Goal: Communication & Community: Answer question/provide support

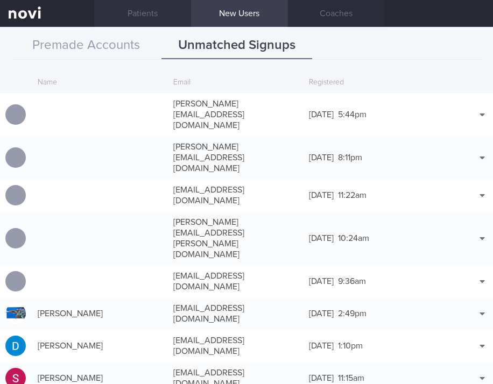
click at [146, 13] on link "Patients" at bounding box center [142, 13] width 97 height 27
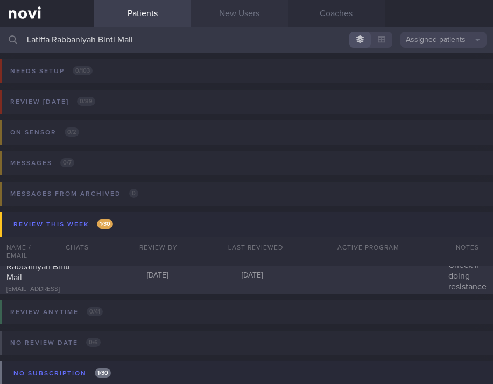
click at [244, 22] on link "New Users" at bounding box center [239, 13] width 97 height 27
click at [247, 18] on link "New Users" at bounding box center [239, 13] width 97 height 27
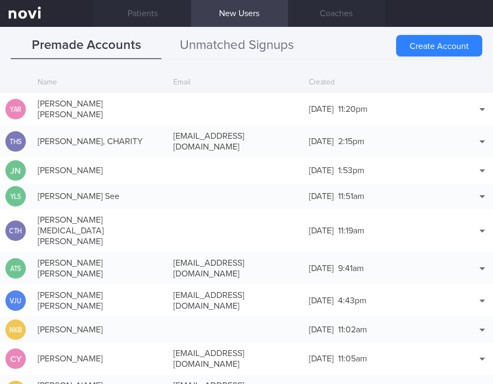
click at [220, 49] on button "Unmatched Signups" at bounding box center [236, 45] width 151 height 27
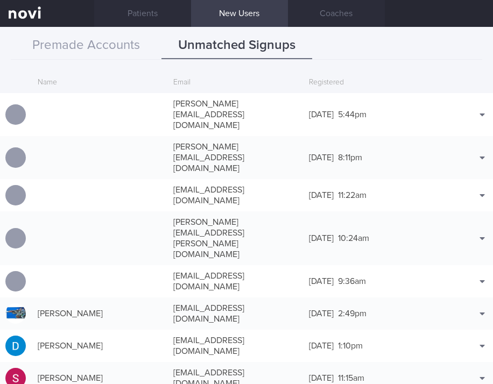
click at [138, 12] on link "Patients" at bounding box center [142, 13] width 97 height 27
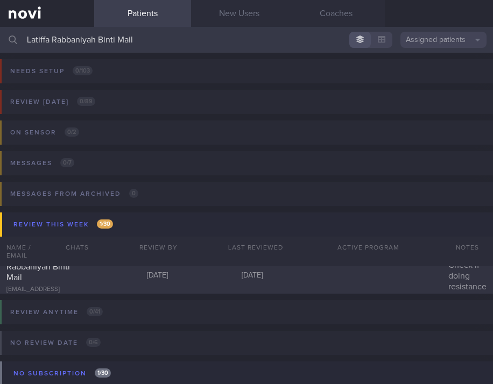
click at [239, 57] on div "Needs setup 0 / 103 Name / Email Chats Setup tasks needed" at bounding box center [246, 79] width 493 height 52
click at [97, 39] on input "Latiffa Rabbaniyah Binti Mail" at bounding box center [246, 40] width 493 height 26
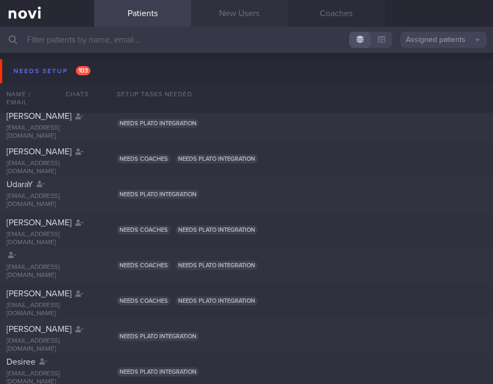
click at [232, 22] on link "New Users" at bounding box center [239, 13] width 97 height 27
click at [236, 18] on link "New Users" at bounding box center [239, 13] width 97 height 27
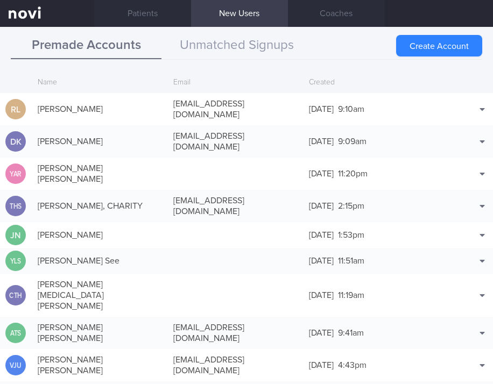
click at [139, 49] on button "Premade Accounts" at bounding box center [86, 45] width 151 height 27
click at [235, 43] on button "Unmatched Signups" at bounding box center [236, 45] width 151 height 27
click at [199, 54] on button "Unmatched Signups" at bounding box center [236, 45] width 151 height 27
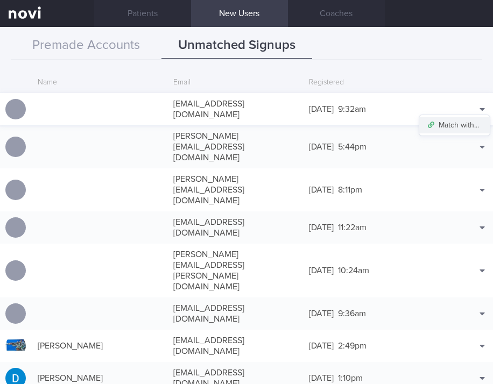
click at [458, 121] on button "Match with..." at bounding box center [454, 125] width 71 height 16
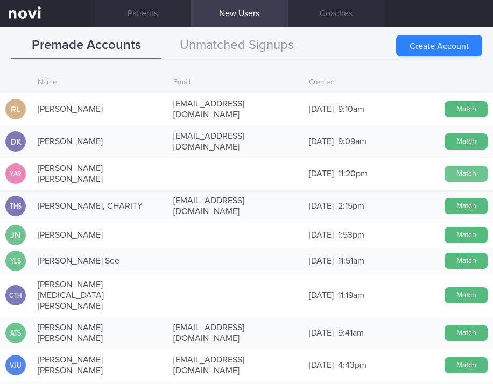
click at [459, 166] on button "Match" at bounding box center [466, 174] width 43 height 16
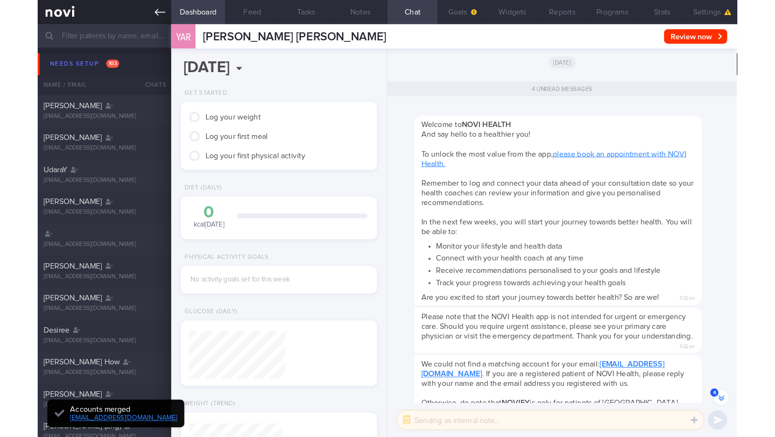
scroll to position [94, 190]
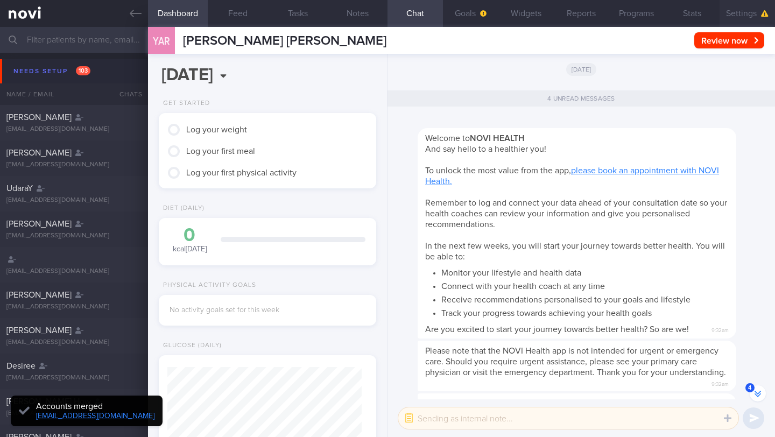
click at [492, 15] on button "Settings" at bounding box center [747, 13] width 55 height 27
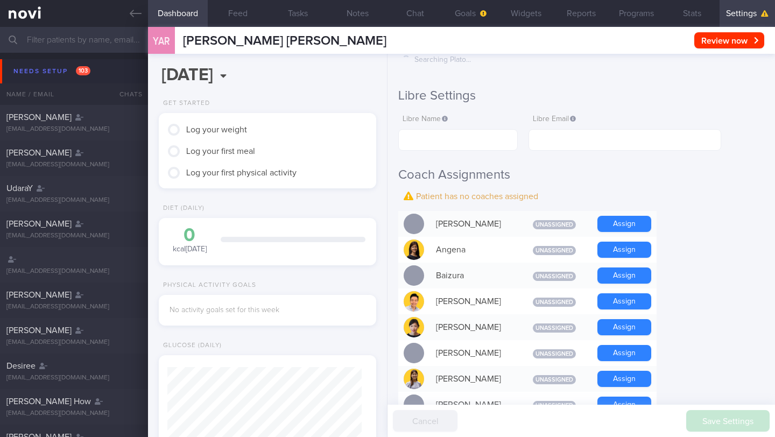
scroll to position [186, 0]
click at [492, 244] on button "Assign" at bounding box center [624, 249] width 54 height 16
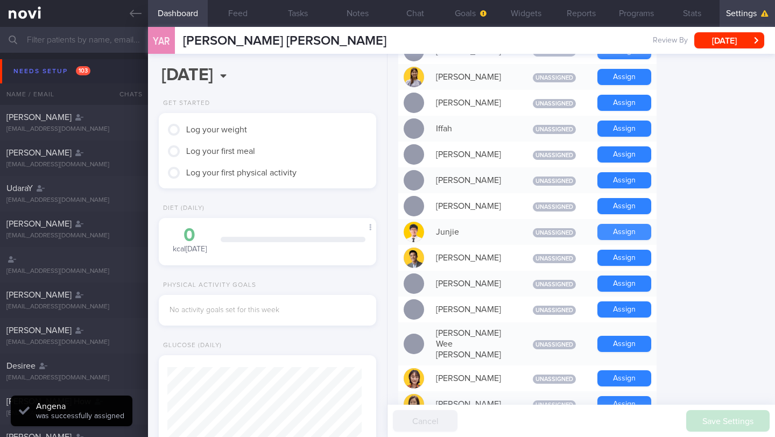
scroll to position [466, 0]
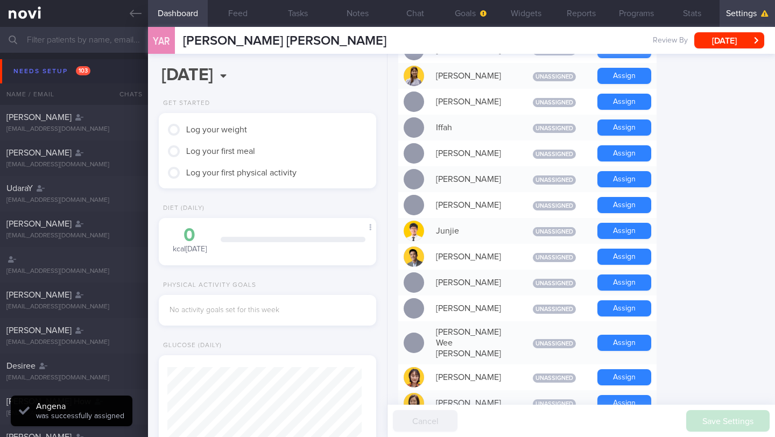
click at [492, 256] on div "Assign" at bounding box center [624, 257] width 65 height 26
click at [492, 250] on button "Assign" at bounding box center [624, 257] width 54 height 16
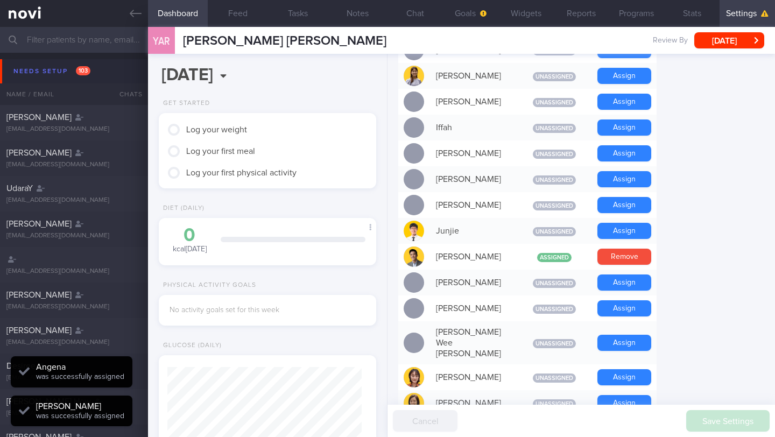
scroll to position [97, 194]
click at [407, 15] on button "Chat" at bounding box center [415, 13] width 55 height 27
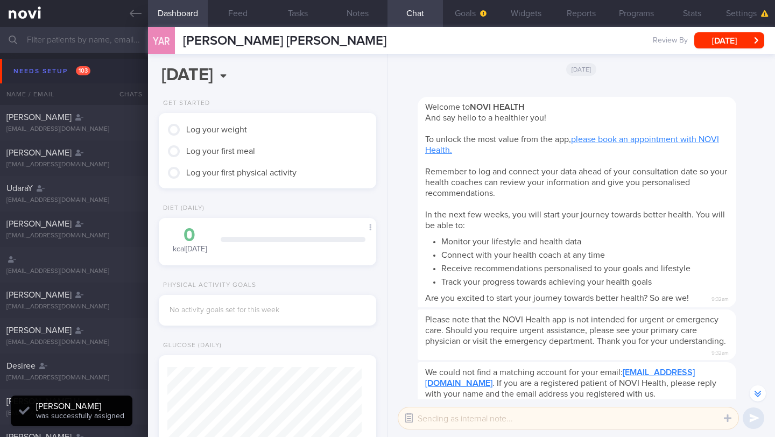
click at [411, 384] on button "button" at bounding box center [408, 418] width 19 height 19
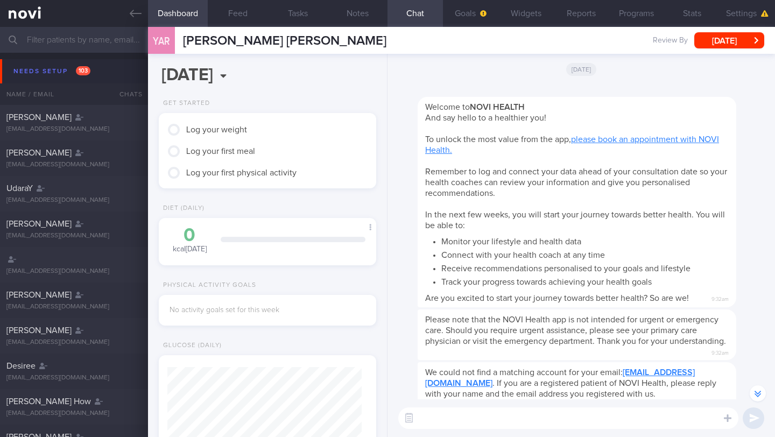
click at [434, 384] on textarea at bounding box center [568, 418] width 340 height 22
type textarea "H"
type textarea "Hi [PERSON_NAME]!"
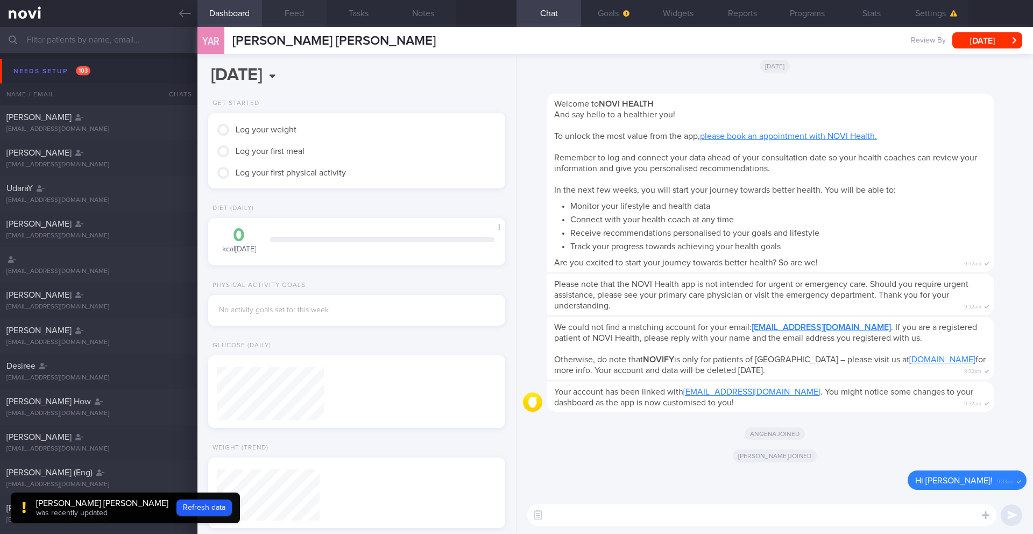
scroll to position [467, 0]
paste textarea "Hi [patient’s name], this is your health coach, [PERSON_NAME]. It was nice spea…"
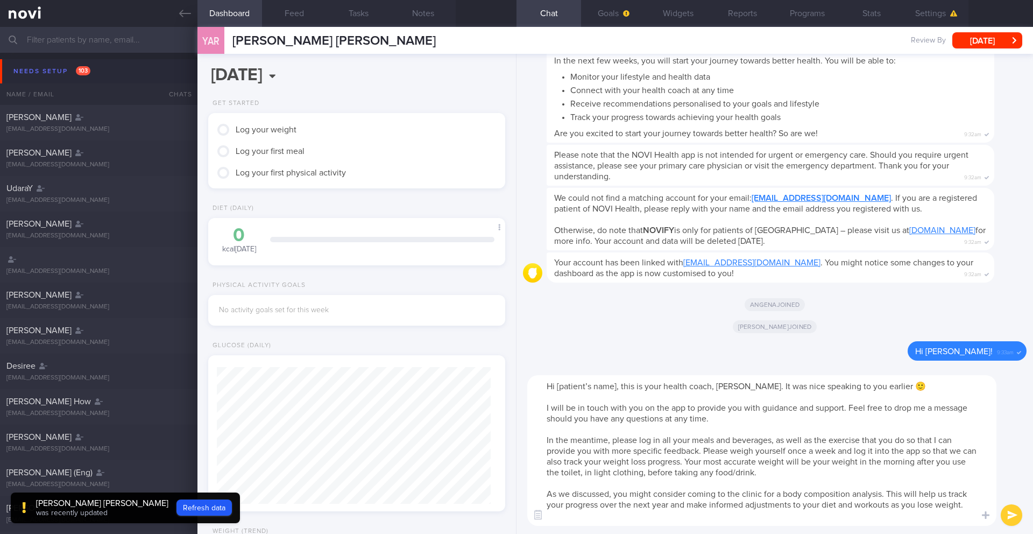
scroll to position [0, 0]
click at [492, 384] on textarea "Hi [patient’s name], this is your health coach, [PERSON_NAME]. It was nice spea…" at bounding box center [761, 450] width 469 height 151
drag, startPoint x: 731, startPoint y: 387, endPoint x: 556, endPoint y: 387, distance: 175.5
click at [492, 384] on textarea "Hi [patient’s name], this is your health coach, [PERSON_NAME]. It was nice spea…" at bounding box center [761, 450] width 469 height 151
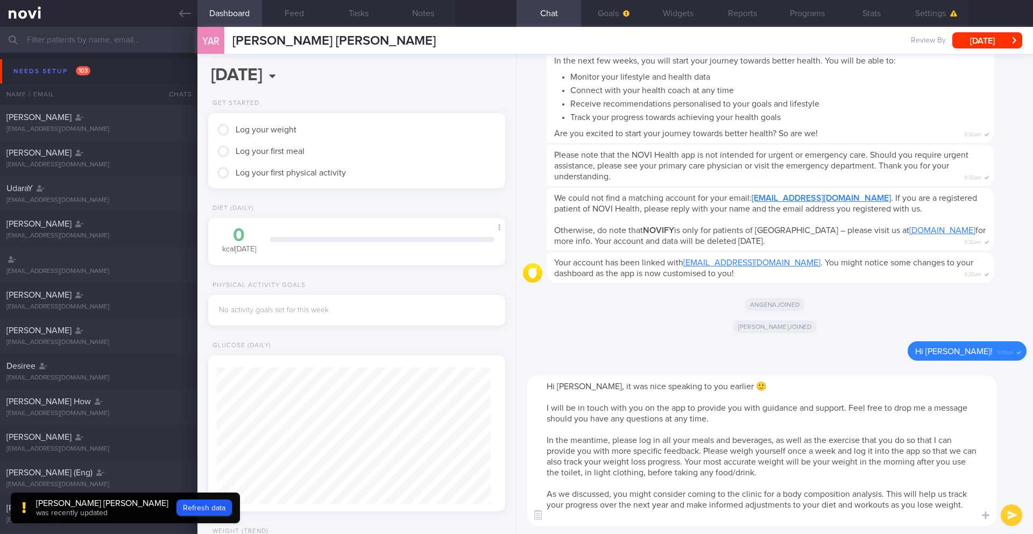
drag, startPoint x: 546, startPoint y: 495, endPoint x: 964, endPoint y: 494, distance: 418.2
click at [492, 384] on textarea "Hi [PERSON_NAME], it was nice speaking to you earlier 🙂 I will be in touch with…" at bounding box center [761, 450] width 469 height 151
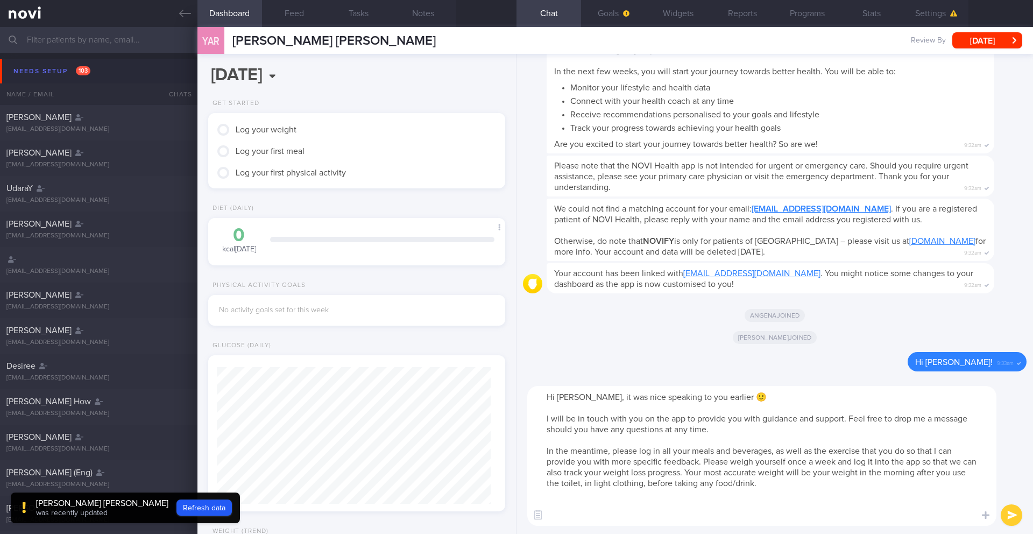
paste textarea "- To ensure you don't miss notifications, please go to the "Settings" section o…"
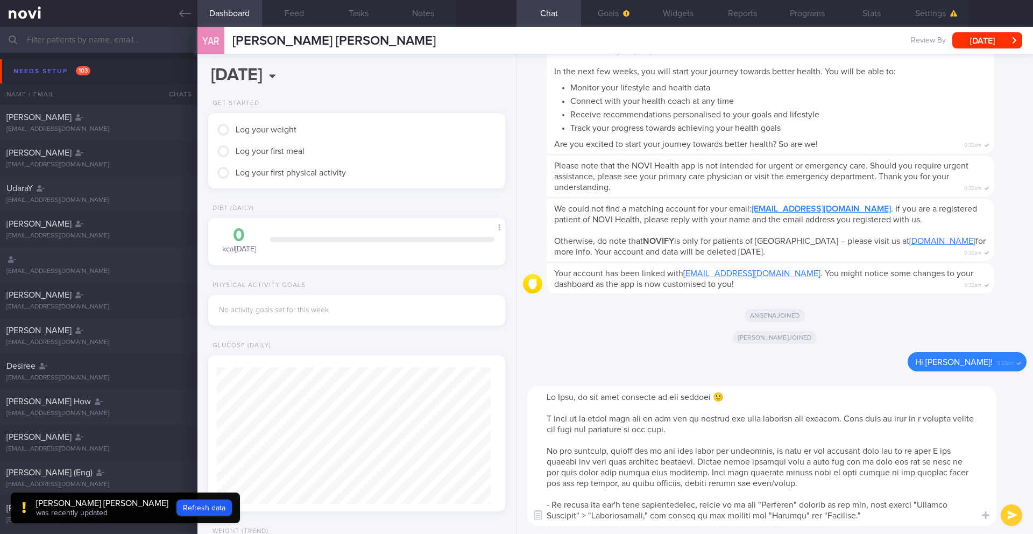
scroll to position [22, 0]
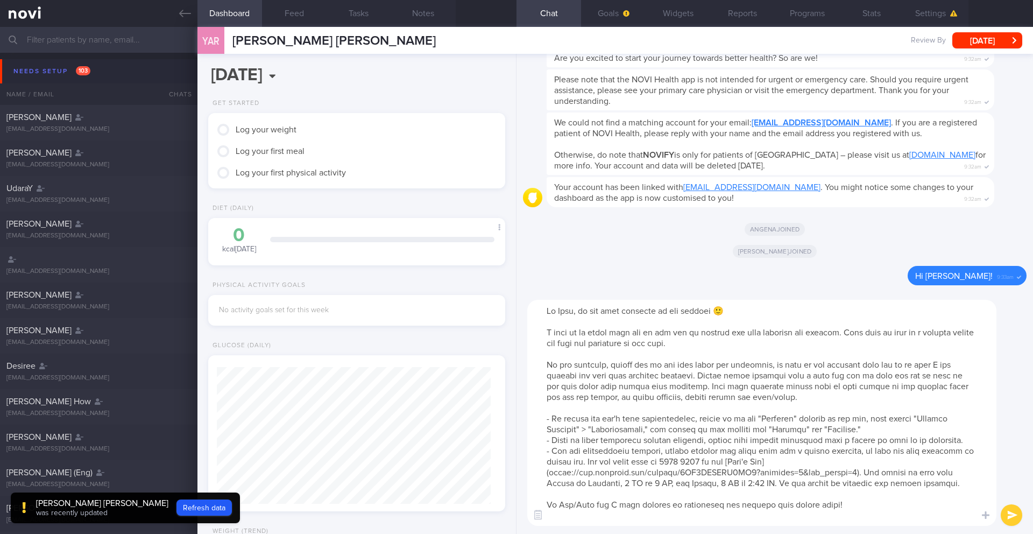
drag, startPoint x: 593, startPoint y: 494, endPoint x: 559, endPoint y: 494, distance: 33.9
click at [492, 384] on textarea at bounding box center [761, 413] width 469 height 226
type textarea "Lo Ipsu, do sit amet consecte ad eli seddoei 🙂 T inci ut la etdol magn ali en a…"
click at [492, 384] on button "submit" at bounding box center [1012, 515] width 22 height 22
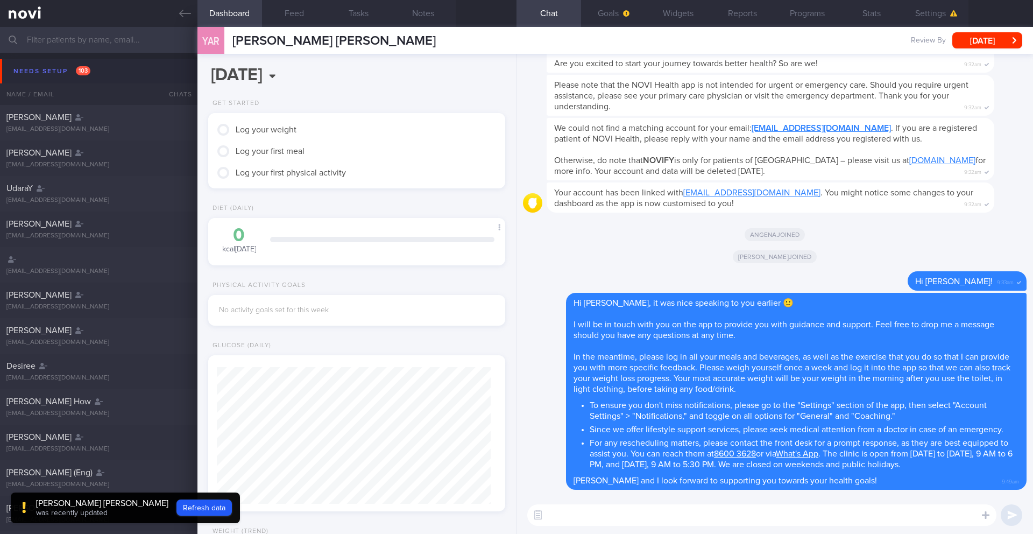
click at [492, 384] on textarea at bounding box center [761, 515] width 469 height 22
paste textarea "Try to limit your alcohol intake to no more than 14 units per week, and be sure…"
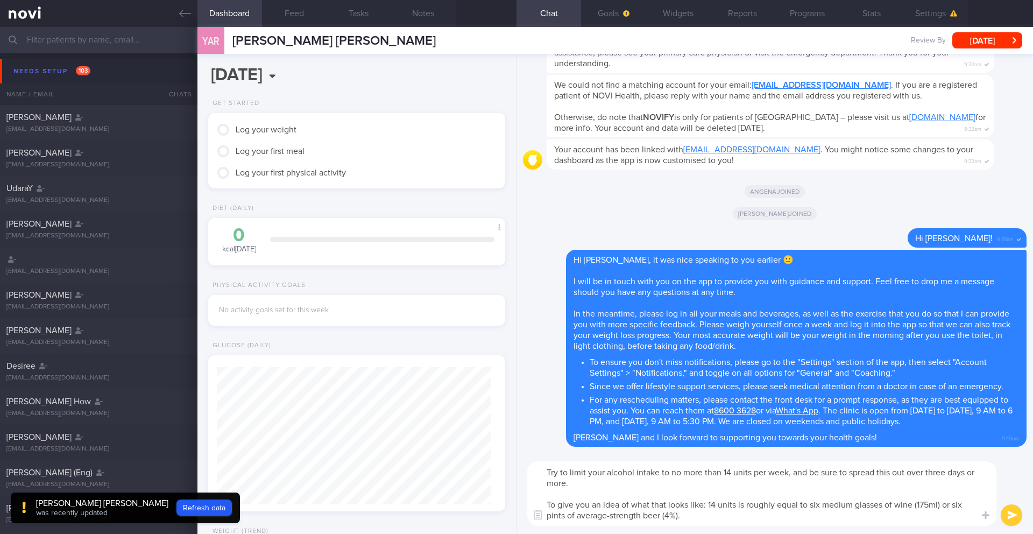
click at [492, 384] on textarea "Try to limit your alcohol intake to no more than 14 units per week, and be sure…" at bounding box center [761, 493] width 469 height 65
drag, startPoint x: 709, startPoint y: 504, endPoint x: 548, endPoint y: 497, distance: 161.1
click at [492, 384] on textarea "According to the British Dietary Association, try to limit your alcohol intake …" at bounding box center [761, 493] width 469 height 65
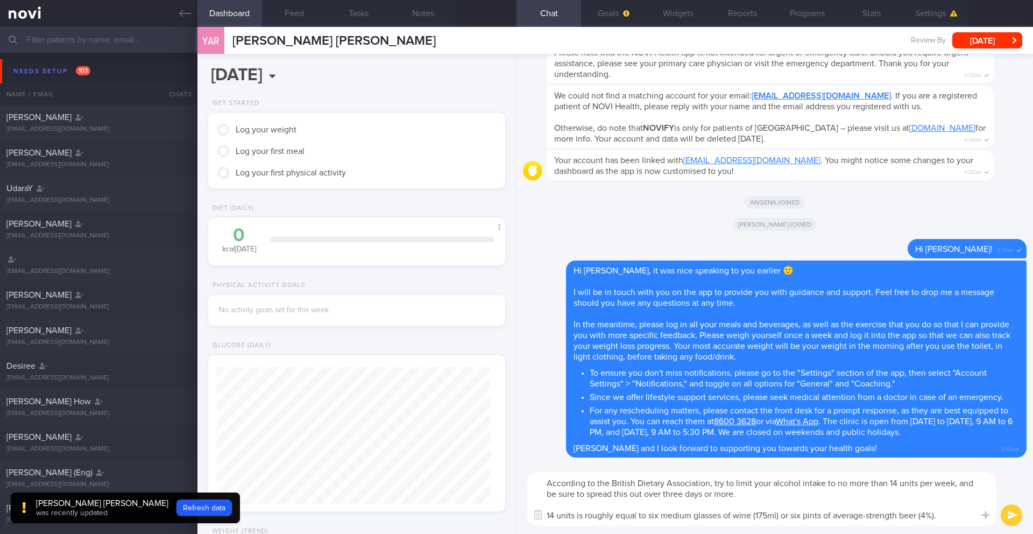
click at [492, 384] on textarea "According to the British Dietary Association, try to limit your alcohol intake …" at bounding box center [761, 499] width 469 height 54
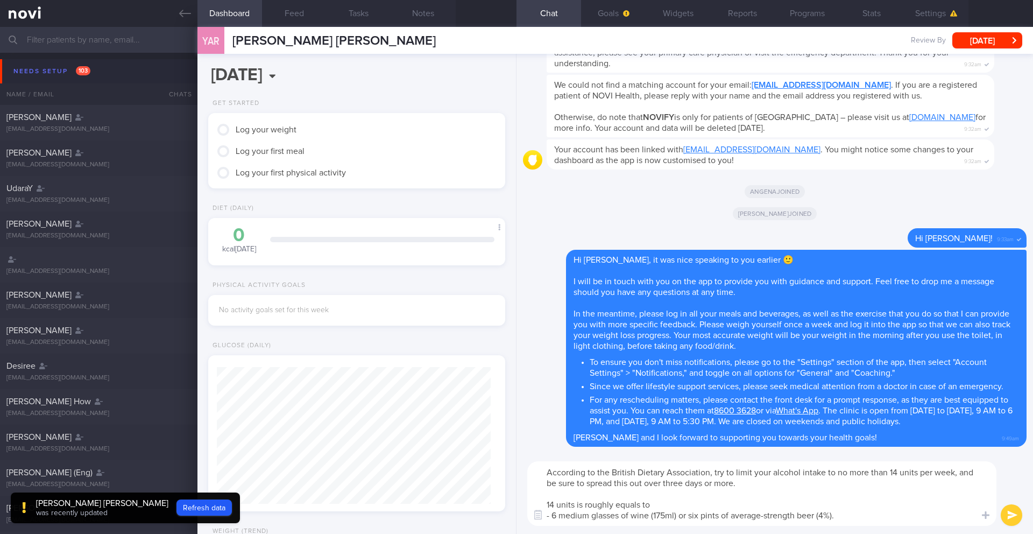
click at [492, 384] on textarea "According to the British Dietary Association, try to limit your alcohol intake …" at bounding box center [761, 493] width 469 height 65
drag, startPoint x: 684, startPoint y: 484, endPoint x: 667, endPoint y: 483, distance: 17.2
click at [492, 384] on textarea "According to the British Dietary Association, try to limit your alcohol intake …" at bounding box center [761, 493] width 469 height 65
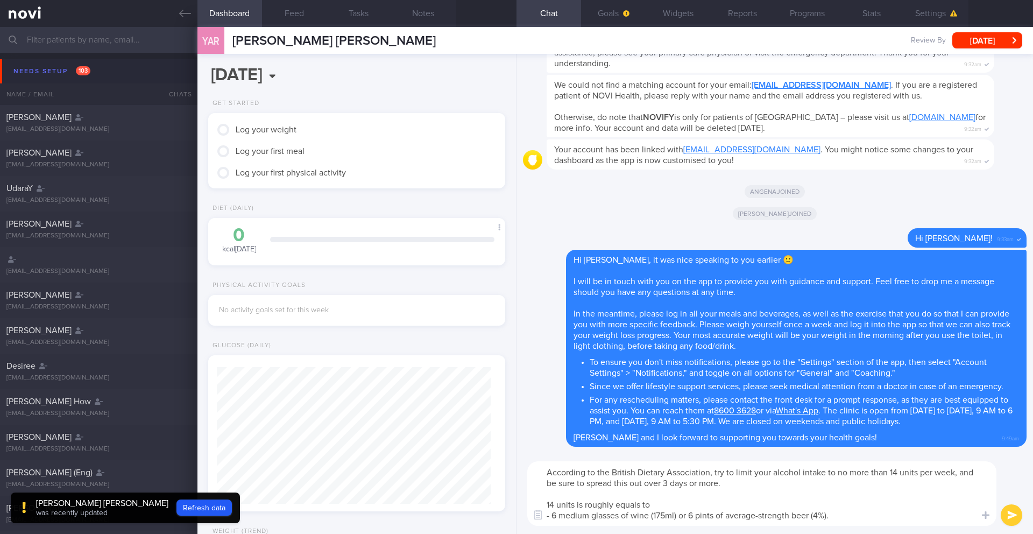
click at [492, 384] on textarea "According to the British Dietary Association, try to limit your alcohol intake …" at bounding box center [761, 493] width 469 height 65
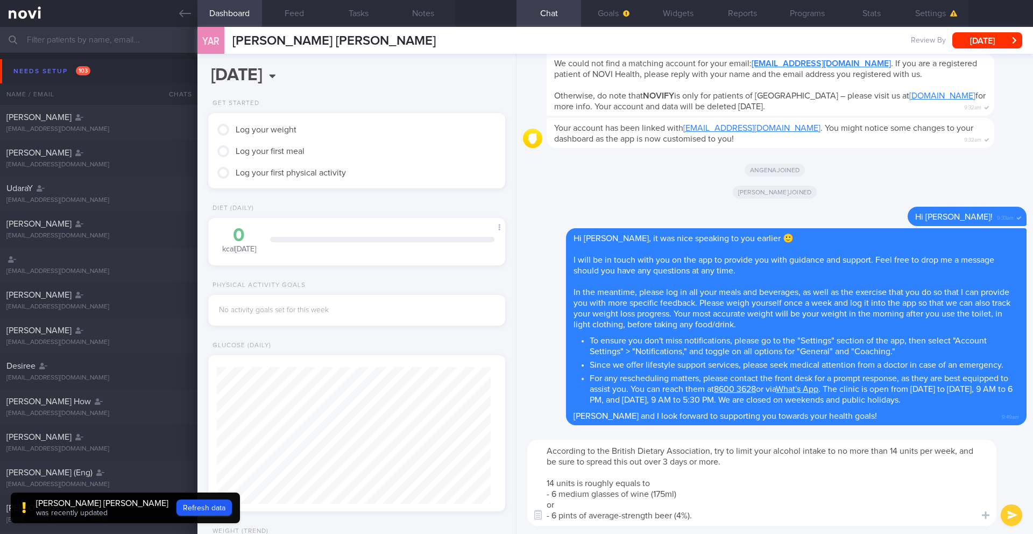
click at [492, 384] on textarea "According to the British Dietary Association, try to limit your alcohol intake …" at bounding box center [761, 483] width 469 height 86
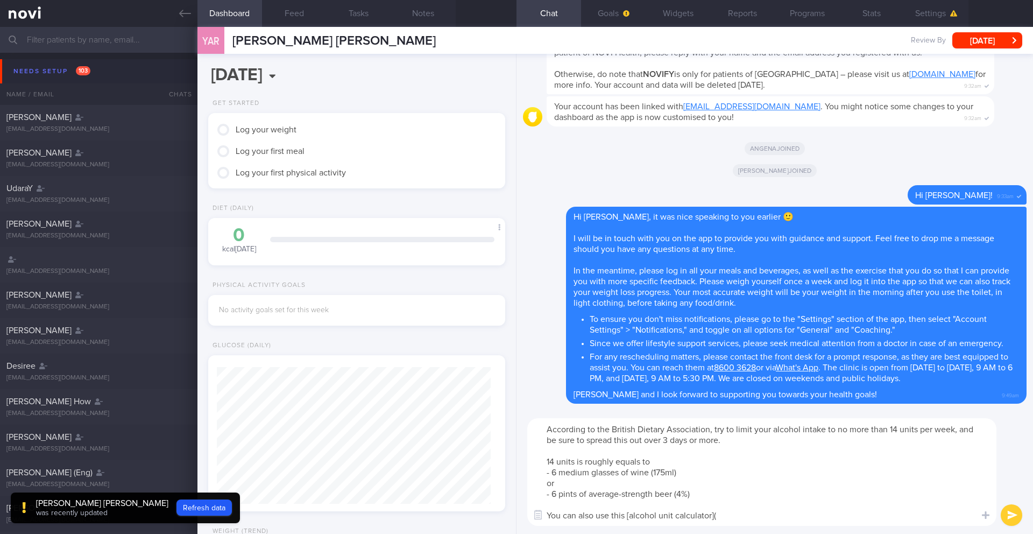
click at [492, 384] on textarea "According to the British Dietary Association, try to limit your alcohol intake …" at bounding box center [761, 472] width 469 height 108
paste textarea "[URL][DOMAIN_NAME]"
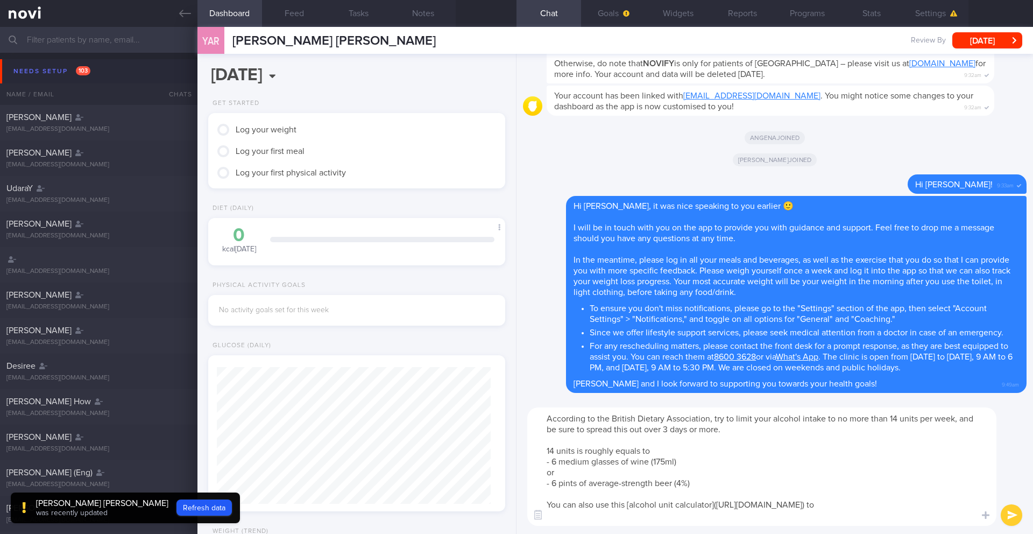
click at [492, 384] on textarea "According to the British Dietary Association, try to limit your alcohol intake …" at bounding box center [761, 466] width 469 height 118
paste textarea "To check how many units are in a particular drink, or to track your total intak…"
click at [492, 384] on textarea "According to the British Dietary Association, try to limit your alcohol intake …" at bounding box center [761, 466] width 469 height 118
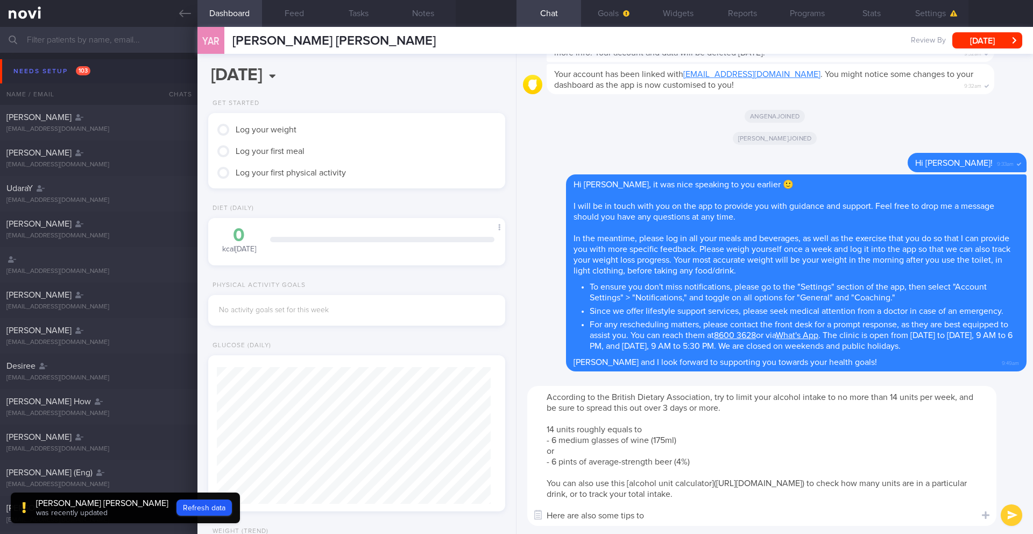
drag, startPoint x: 652, startPoint y: 518, endPoint x: 623, endPoint y: 512, distance: 29.7
click at [492, 384] on textarea "According to the British Dietary Association, try to limit your alcohol intake …" at bounding box center [761, 456] width 469 height 140
paste textarea "Tips to help you cut down on alcohol"
paste textarea "[URL][DOMAIN_NAME]."
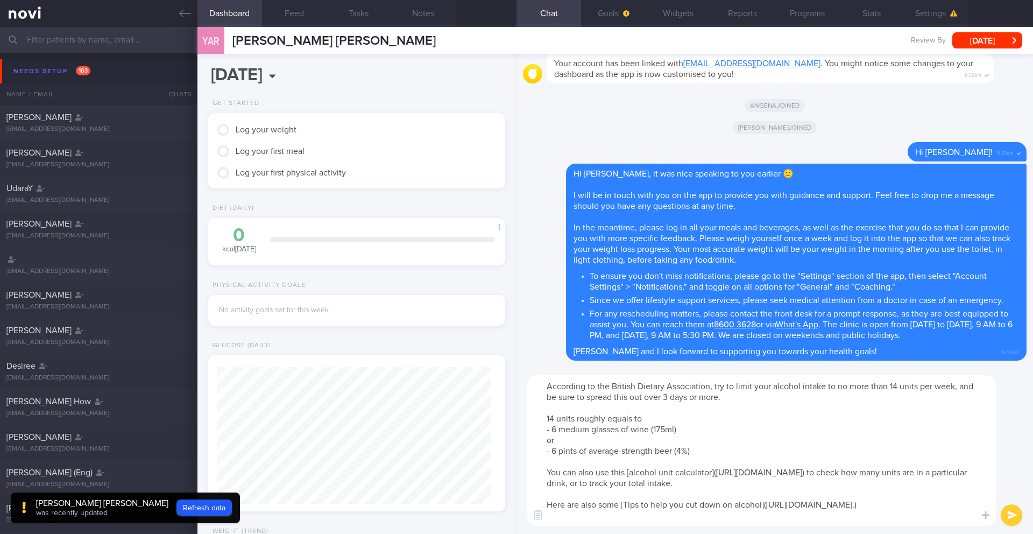
drag, startPoint x: 726, startPoint y: 388, endPoint x: 716, endPoint y: 389, distance: 10.3
click at [492, 384] on textarea "According to the British Dietary Association, try to limit your alcohol intake …" at bounding box center [761, 450] width 469 height 151
click at [492, 384] on textarea "According to the British Dietary Association, it is encouraged to limit your al…" at bounding box center [761, 450] width 469 height 151
drag, startPoint x: 681, startPoint y: 506, endPoint x: 643, endPoint y: 505, distance: 38.2
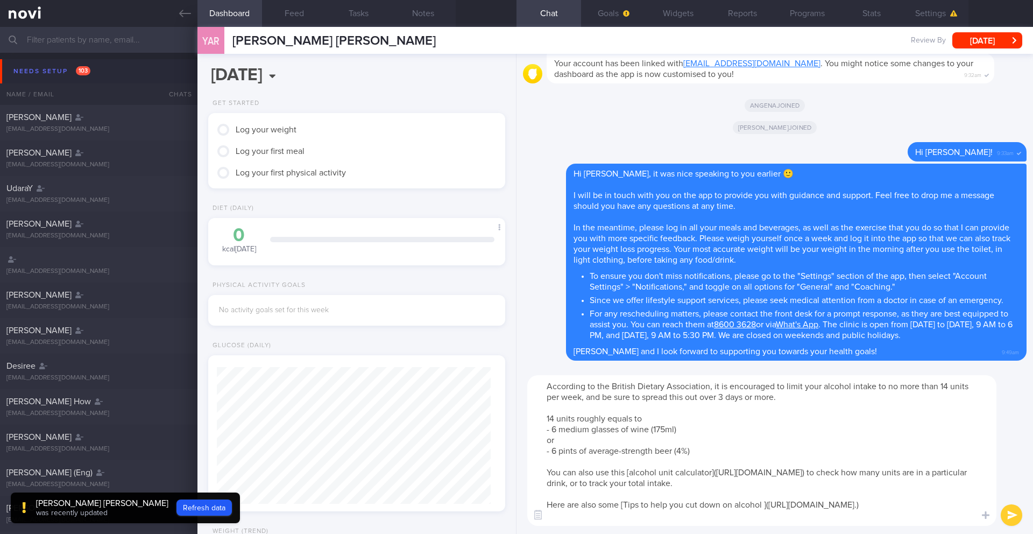
click at [492, 384] on textarea "According to the British Dietary Association, it is encouraged to limit your al…" at bounding box center [761, 450] width 469 height 151
drag, startPoint x: 797, startPoint y: 507, endPoint x: 825, endPoint y: 464, distance: 50.9
click at [492, 384] on textarea "According to the British Dietary Association, it is encouraged to limit your al…" at bounding box center [761, 450] width 469 height 151
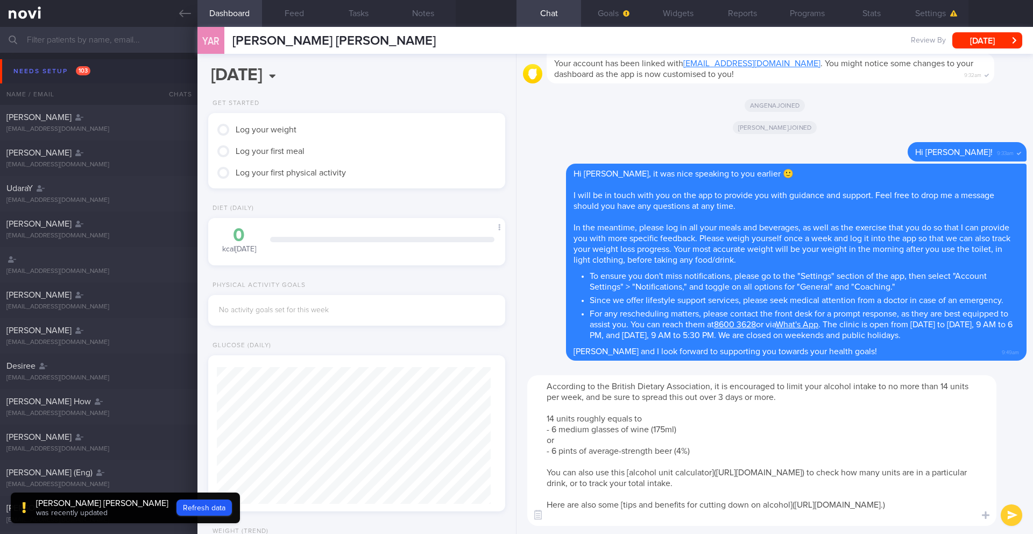
drag, startPoint x: 544, startPoint y: 385, endPoint x: 897, endPoint y: 515, distance: 375.5
click at [492, 384] on textarea "According to the British Dietary Association, it is encouraged to limit your al…" at bounding box center [761, 450] width 469 height 151
drag, startPoint x: 640, startPoint y: 397, endPoint x: 618, endPoint y: 396, distance: 22.6
click at [492, 384] on textarea "According to the British Dietary Association, it is encouraged to limit your al…" at bounding box center [761, 450] width 469 height 151
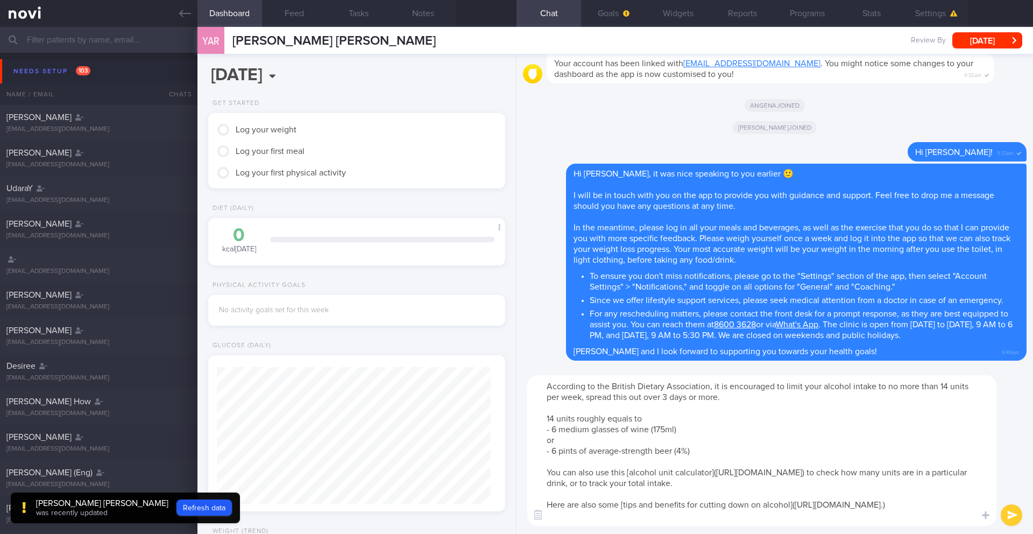
click at [492, 384] on textarea "According to the British Dietary Association, it is encouraged to limit your al…" at bounding box center [761, 450] width 469 height 151
type textarea "According to the British Dietary Association, it is encouraged to limit your al…"
click at [492, 384] on button "submit" at bounding box center [1012, 515] width 22 height 22
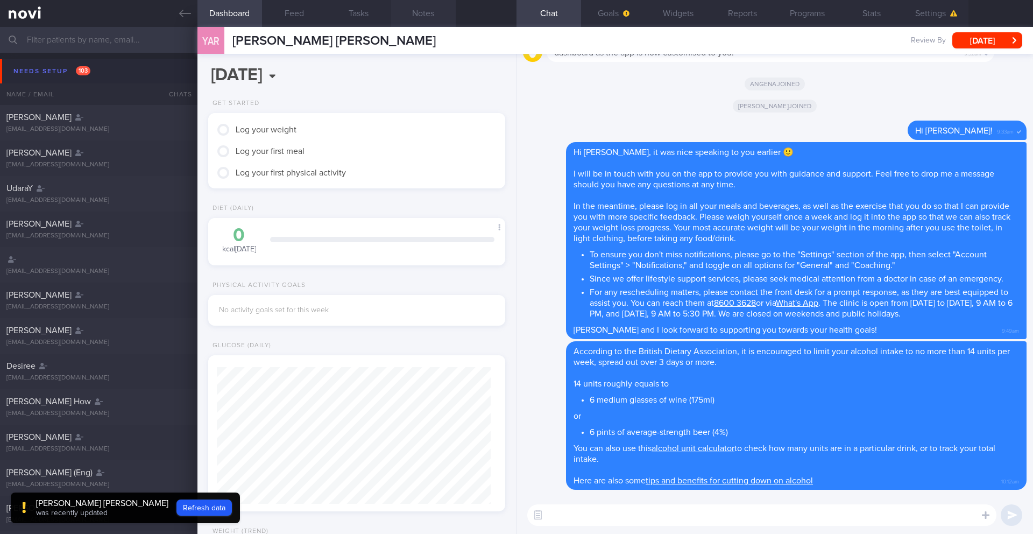
click at [423, 13] on button "Notes" at bounding box center [423, 13] width 65 height 27
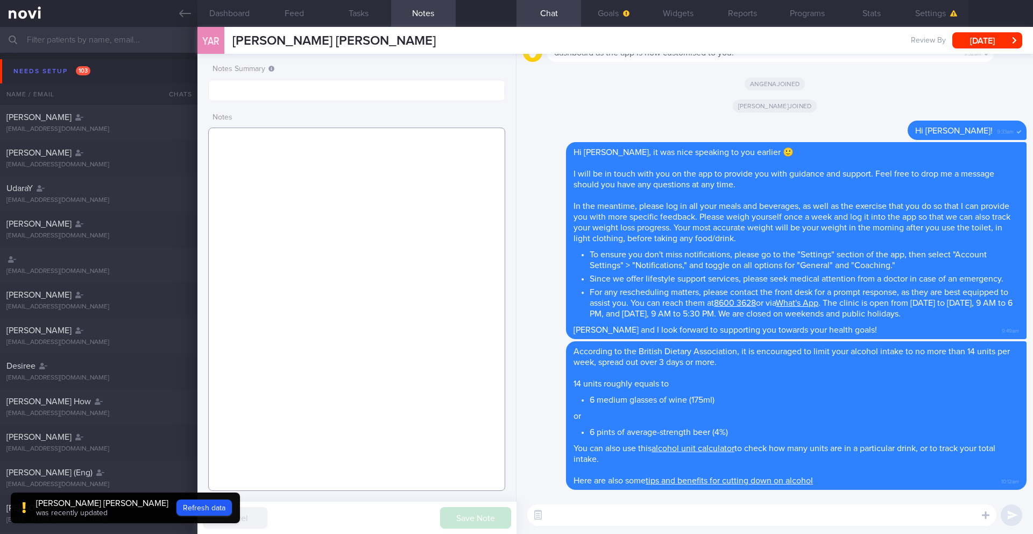
click at [353, 191] on textarea at bounding box center [356, 309] width 297 height 363
paste textarea "SUPPORT NEEDED: CHALLENGE: - DIET - EXERCISE - MEDS - WEIGHT - HbA1c/GMI Wt tre…"
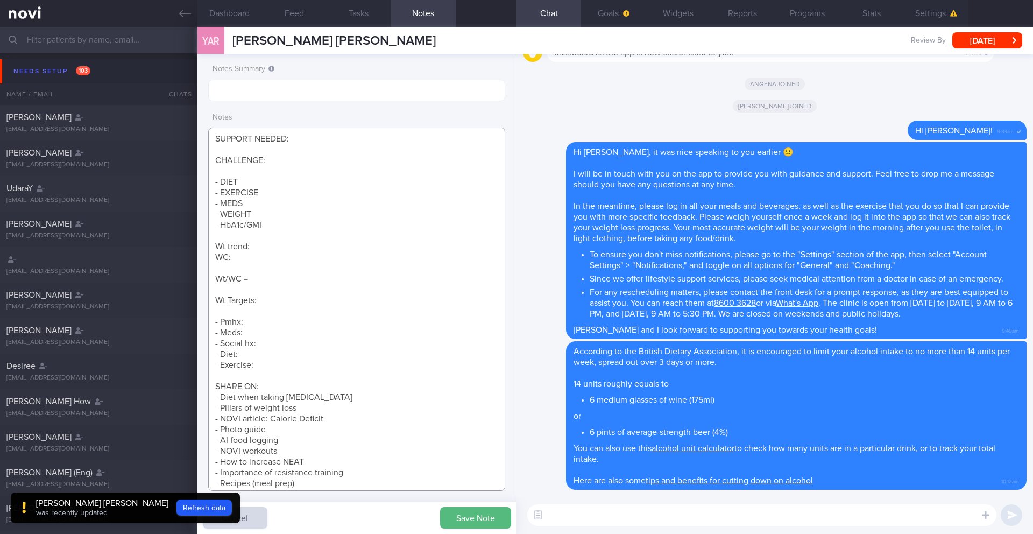
scroll to position [126, 0]
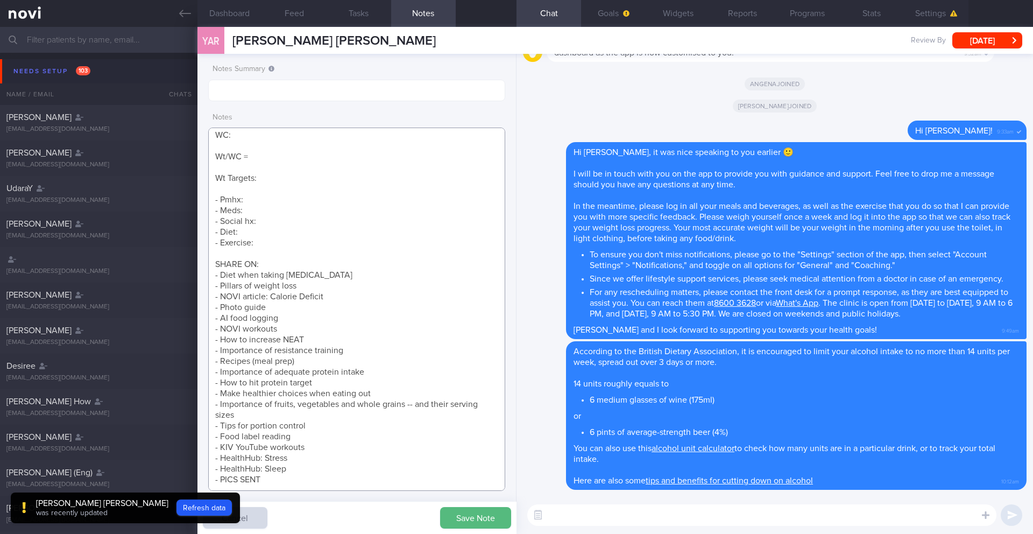
click at [299, 313] on textarea "SUPPORT NEEDED: CHALLENGE: - DIET - EXERCISE - MEDS - WEIGHT - HbA1c/GMI Wt tre…" at bounding box center [356, 309] width 297 height 363
click at [301, 323] on textarea "SUPPORT NEEDED: CHALLENGE: - DIET - EXERCISE - MEDS - WEIGHT - HbA1c/GMI Wt tre…" at bounding box center [356, 309] width 297 height 363
click at [277, 266] on textarea "SUPPORT NEEDED: CHALLENGE: - DIET - EXERCISE - MEDS - WEIGHT - HbA1c/GMI Wt tre…" at bounding box center [356, 309] width 297 height 363
click at [220, 270] on textarea "SUPPORT NEEDED: CHALLENGE: - DIET - EXERCISE - MEDS - WEIGHT - HbA1c/GMI Wt tre…" at bounding box center [356, 309] width 297 height 363
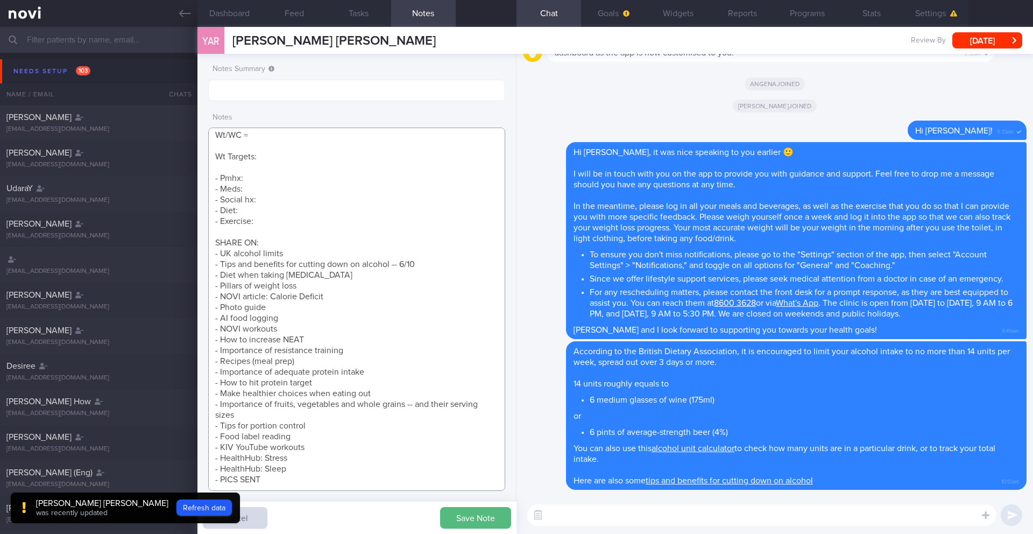
click at [330, 243] on textarea "SUPPORT NEEDED: CHALLENGE: - DIET - EXERCISE - MEDS - WEIGHT - HbA1c/GMI Wt tre…" at bounding box center [356, 309] width 297 height 363
type textarea "SUPPORT NEEDED: CHALLENGE: - DIET - EXERCISE - MEDS - WEIGHT - HbA1c/GMI Wt tre…"
click at [466, 384] on button "Save Note" at bounding box center [475, 518] width 71 height 22
click at [492, 384] on textarea at bounding box center [761, 515] width 469 height 22
paste textarea "In order to lose weight, you need to pay attention to - **Diet**: A well-balanc…"
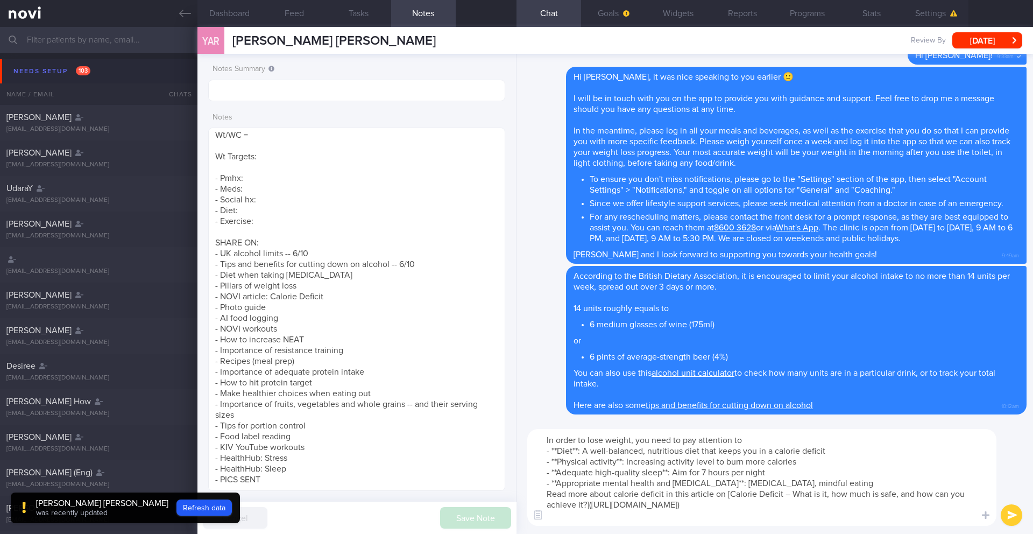
scroll to position [0, 0]
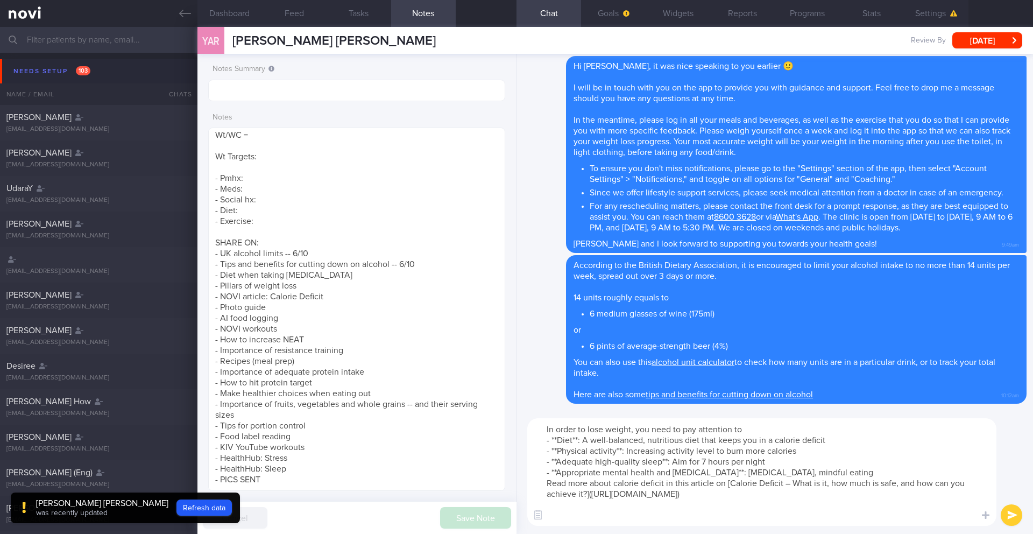
paste textarea "OR Here are the [portion sizes based on [DEMOGRAPHIC_DATA] guidelines]([URL][DO…"
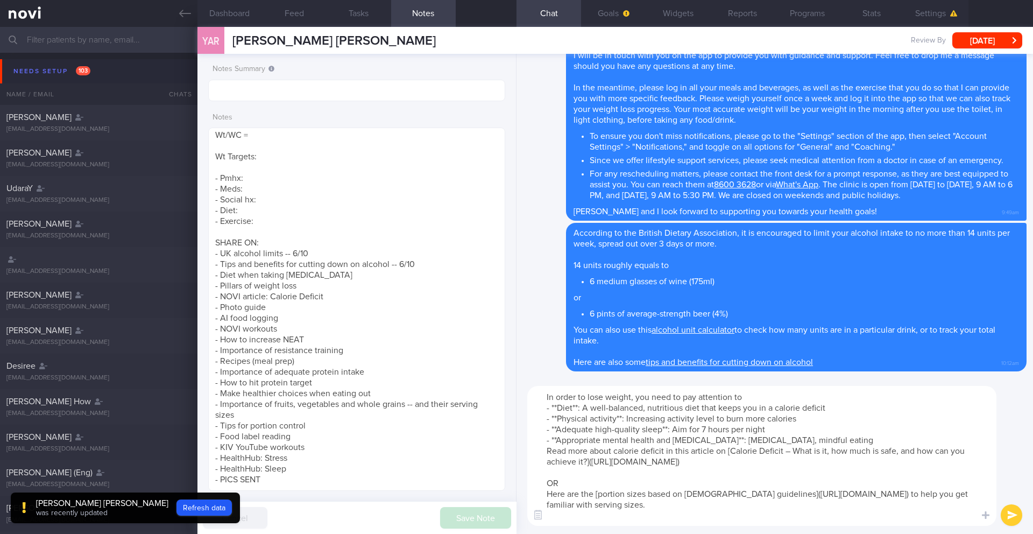
drag, startPoint x: 578, startPoint y: 483, endPoint x: 534, endPoint y: 480, distance: 43.7
click at [492, 384] on textarea "In order to lose weight, you need to pay attention to - **Diet**: A well-balanc…" at bounding box center [761, 456] width 469 height 140
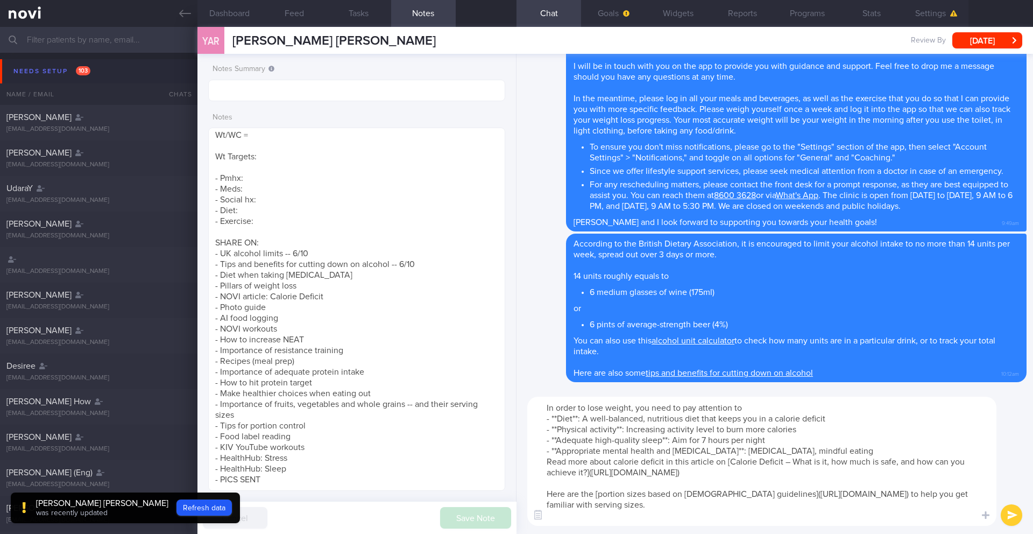
click at [492, 384] on textarea "In order to lose weight, you need to pay attention to - **Diet**: A well-balanc…" at bounding box center [761, 461] width 469 height 129
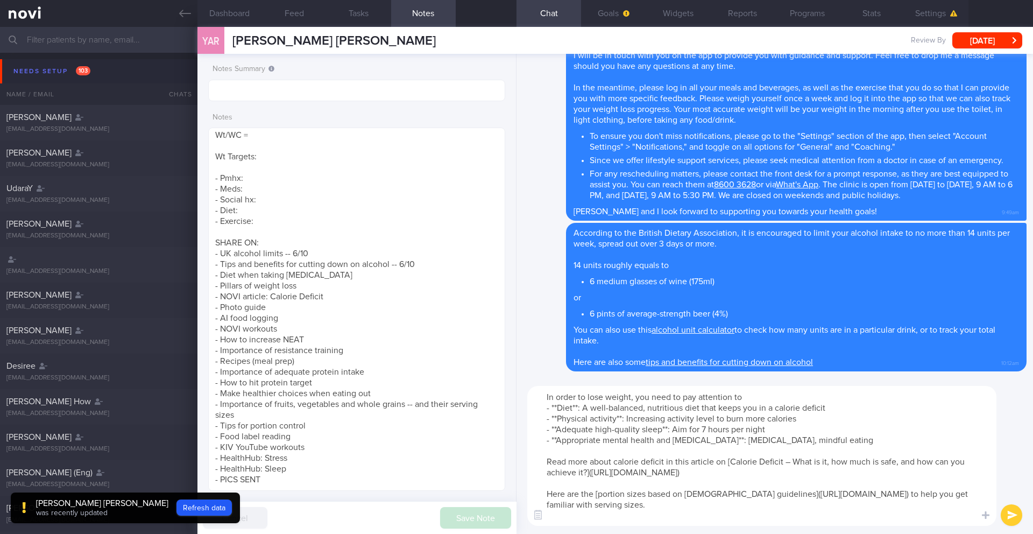
click at [492, 384] on textarea "In order to lose weight, you need to pay attention to - **Diet**: A well-balanc…" at bounding box center [761, 456] width 469 height 140
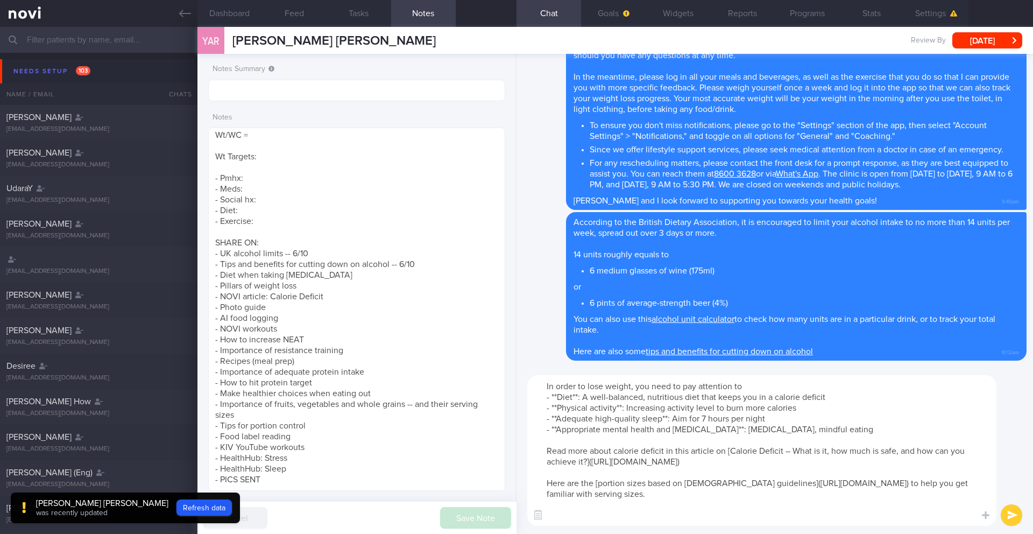
paste textarea "To learn more about AI food logging, please click on the following [link]([URL]…"
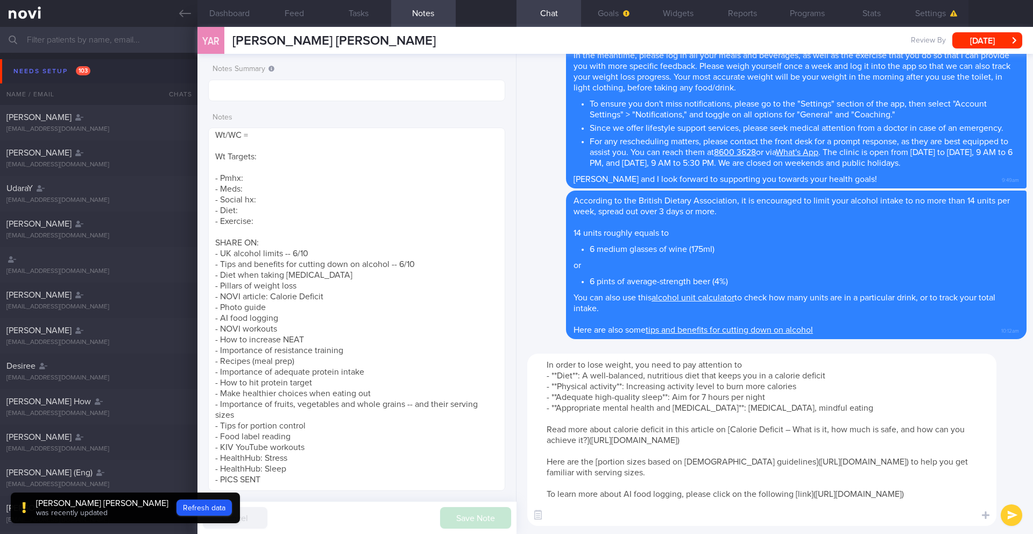
click at [492, 384] on textarea "In order to lose weight, you need to pay attention to - **Diet**: A well-balanc…" at bounding box center [761, 440] width 469 height 172
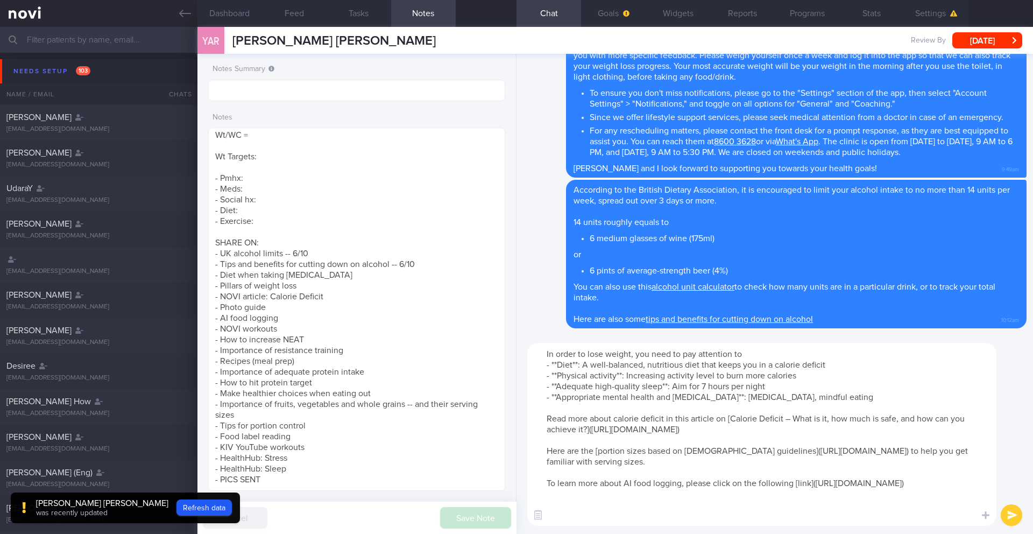
paste textarea "For exercise, focus on incorporating a good mix of aerobic (cardio) and strengt…"
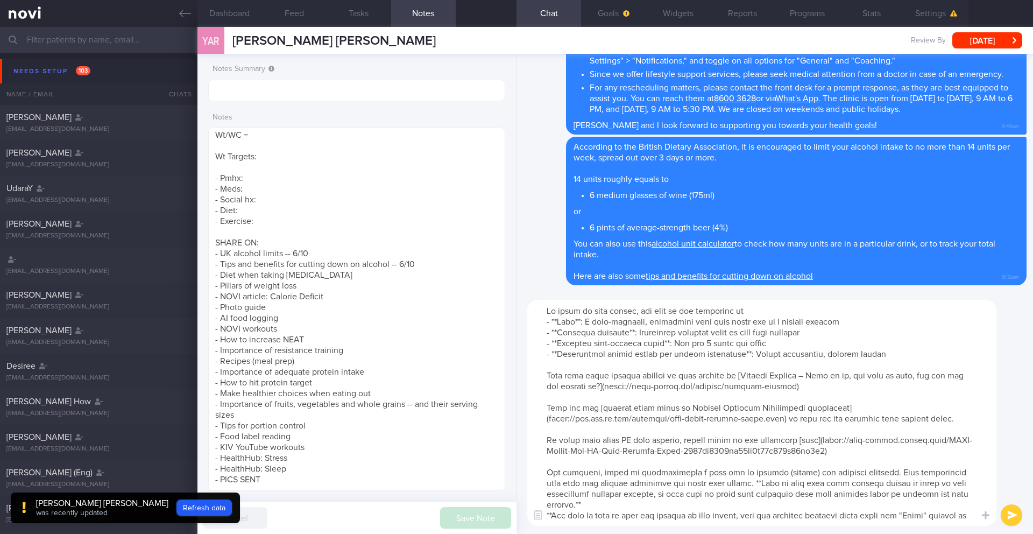
click at [492, 384] on textarea at bounding box center [761, 413] width 469 height 226
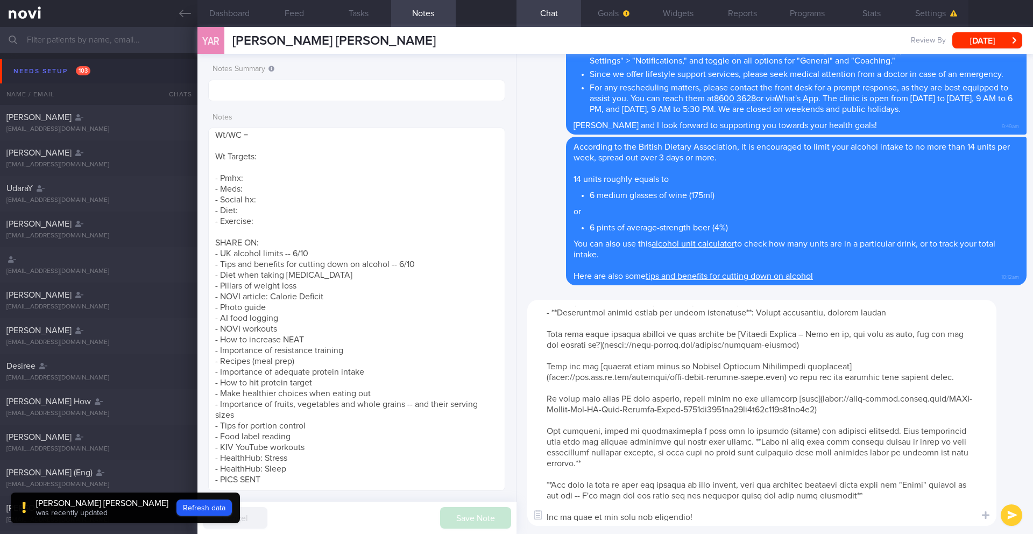
scroll to position [54, 0]
drag, startPoint x: 578, startPoint y: 485, endPoint x: 837, endPoint y: 484, distance: 259.4
click at [492, 384] on textarea at bounding box center [761, 413] width 469 height 226
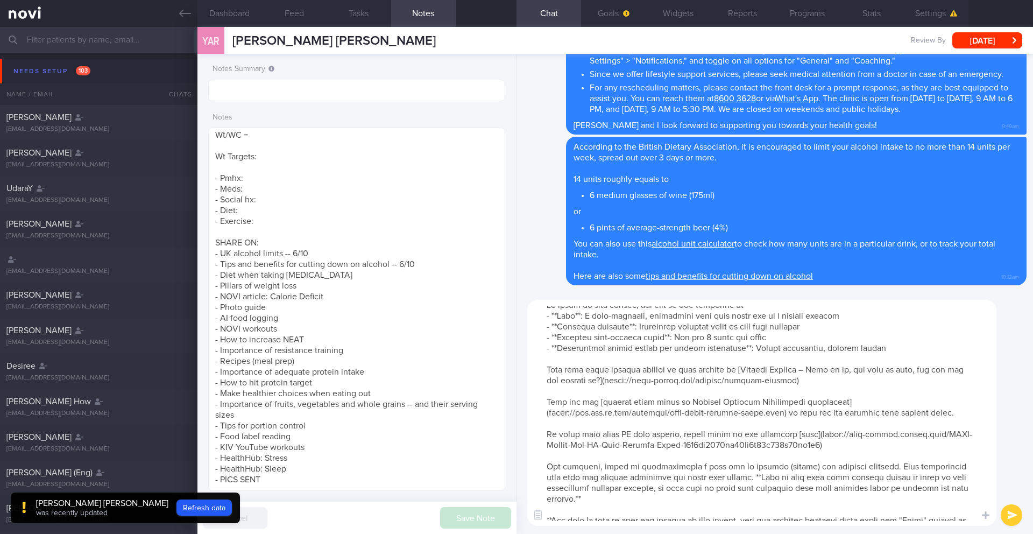
scroll to position [0, 0]
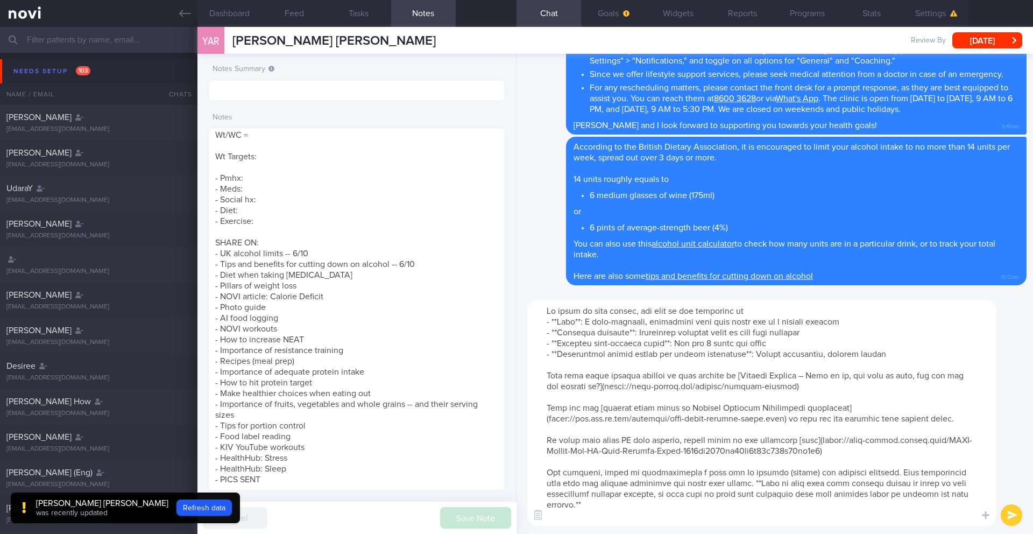
click at [492, 345] on textarea at bounding box center [761, 413] width 469 height 226
click at [492, 309] on textarea at bounding box center [761, 413] width 469 height 226
paste textarea "We have set progressive weight loss goals over the course of the program to mak…"
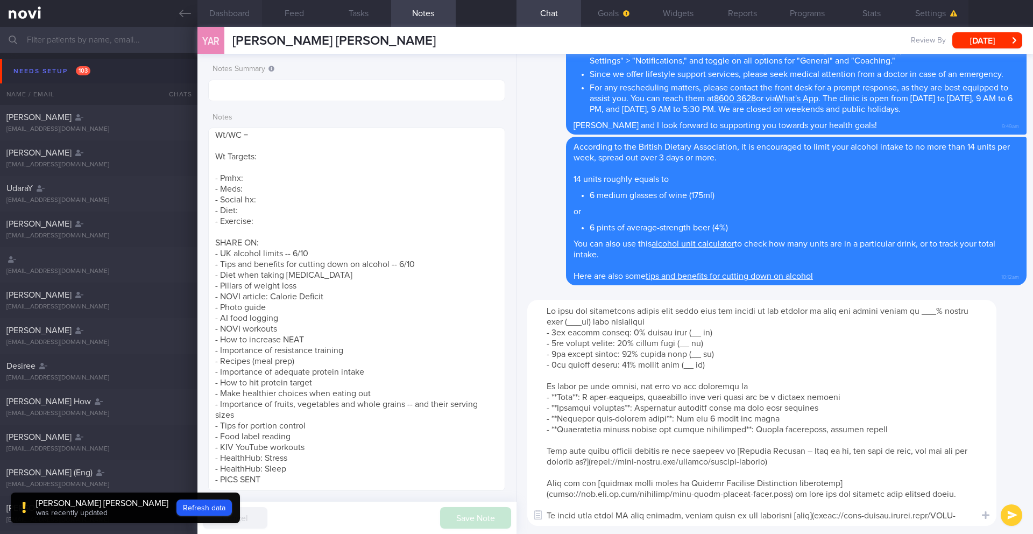
type textarea "Lo ipsu dol sitametcons adipis elit seddo eius tem incidi ut lab etdolor ma ali…"
